Goal: Transaction & Acquisition: Purchase product/service

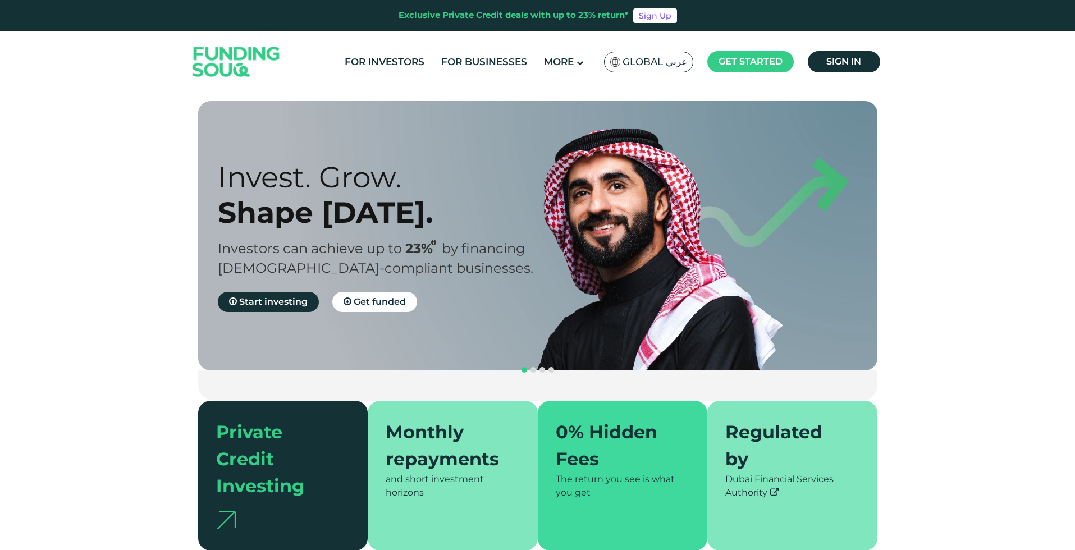
scroll to position [5496, 0]
click at [829, 64] on span "Sign in" at bounding box center [844, 61] width 35 height 11
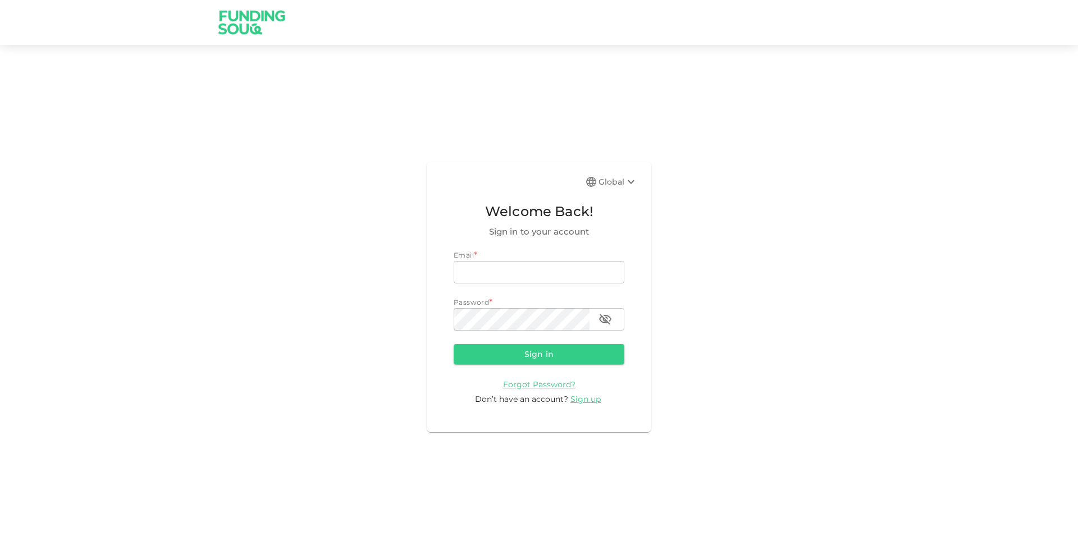
scroll to position [6085, 0]
click at [545, 272] on input "email" at bounding box center [539, 272] width 171 height 22
type input "[EMAIL_ADDRESS][DOMAIN_NAME]"
click at [454, 344] on button "Sign in" at bounding box center [539, 354] width 171 height 20
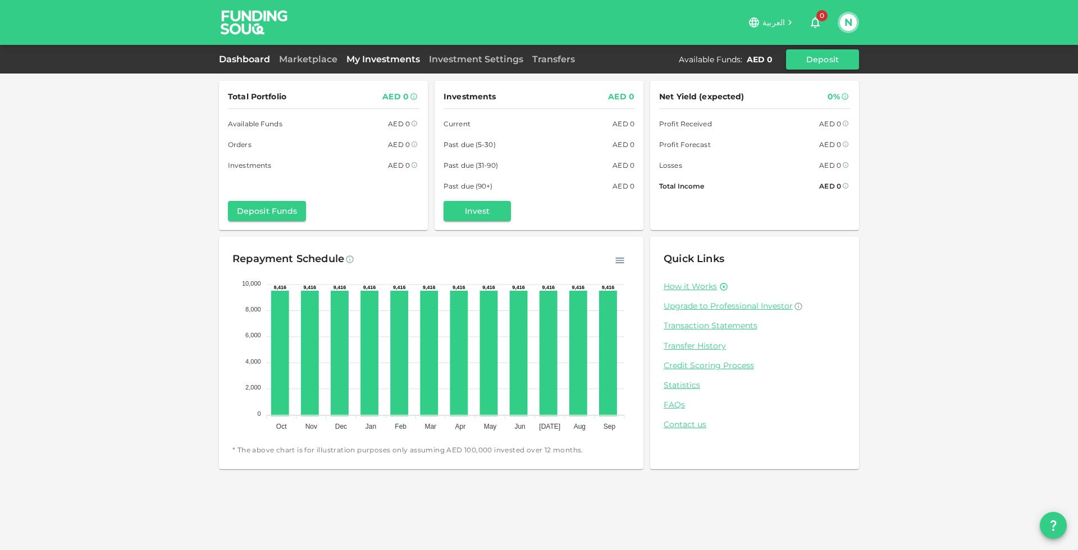
click at [370, 58] on link "My Investments" at bounding box center [383, 59] width 83 height 11
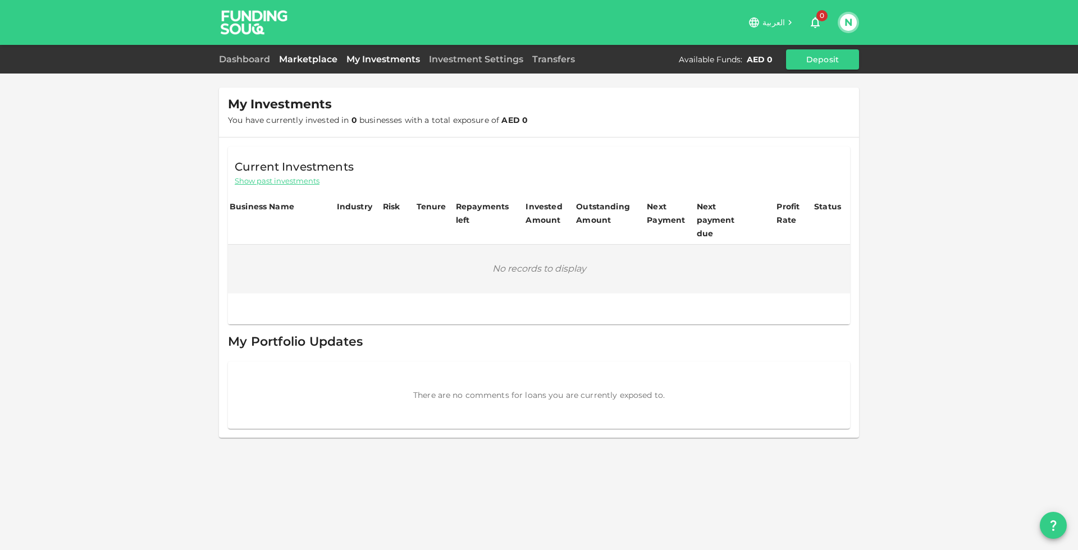
click at [305, 58] on link "Marketplace" at bounding box center [308, 59] width 67 height 11
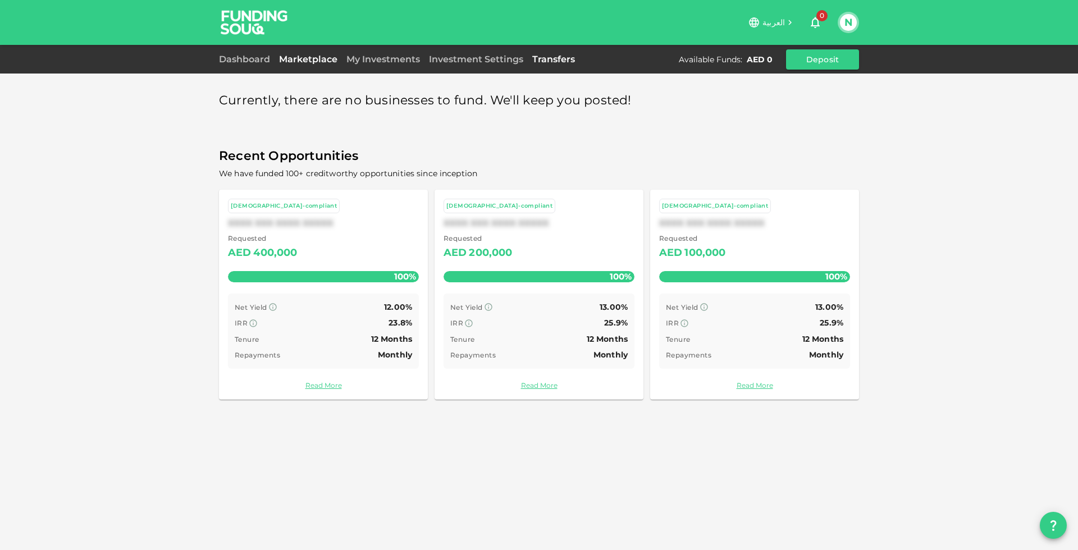
click at [558, 57] on link "Transfers" at bounding box center [554, 59] width 52 height 11
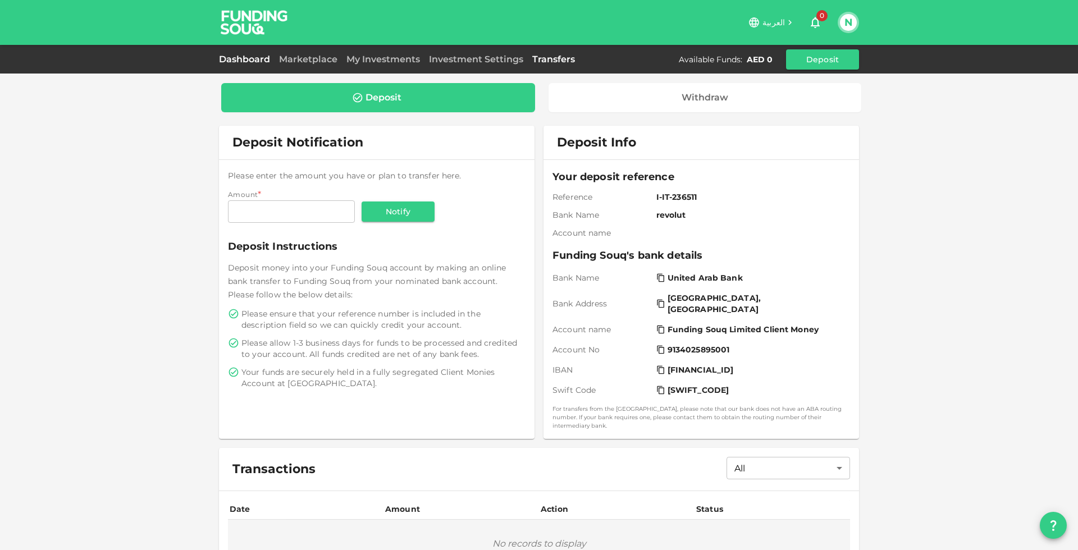
click at [243, 56] on link "Dashboard" at bounding box center [247, 59] width 56 height 11
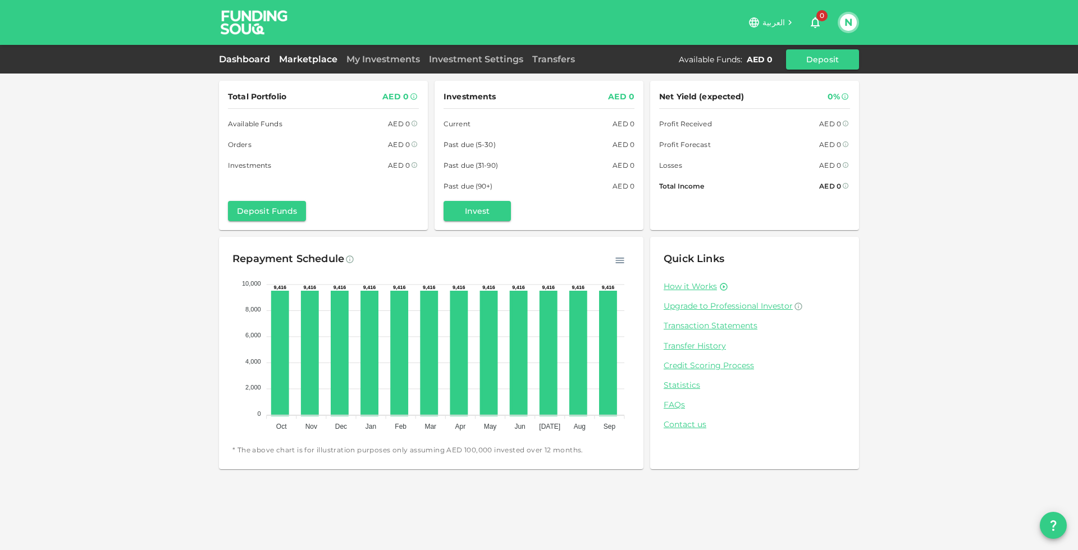
click at [311, 59] on link "Marketplace" at bounding box center [308, 59] width 67 height 11
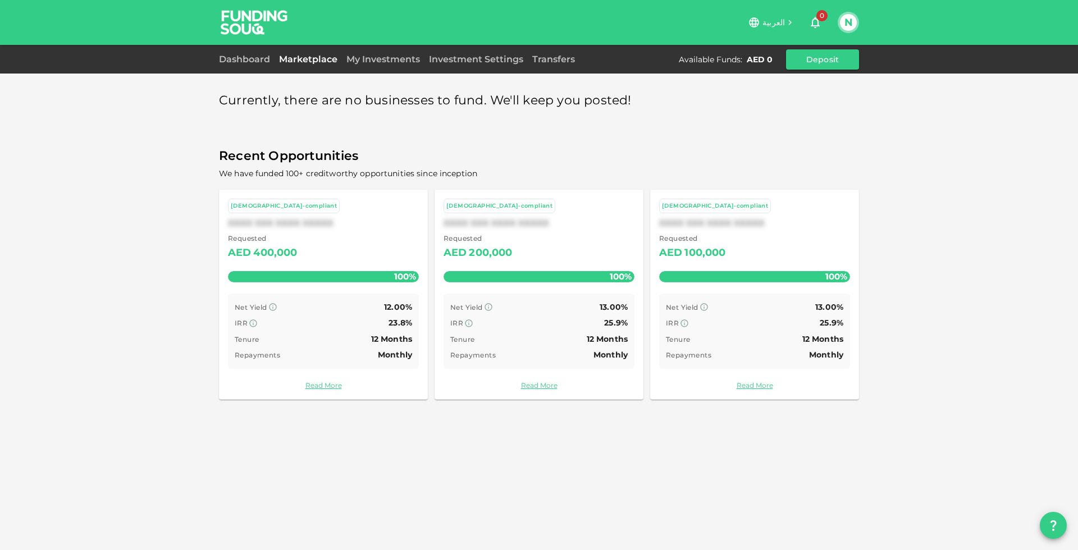
click at [506, 357] on div "Repayments Monthly" at bounding box center [538, 355] width 177 height 14
